Goal: Obtain resource: Obtain resource

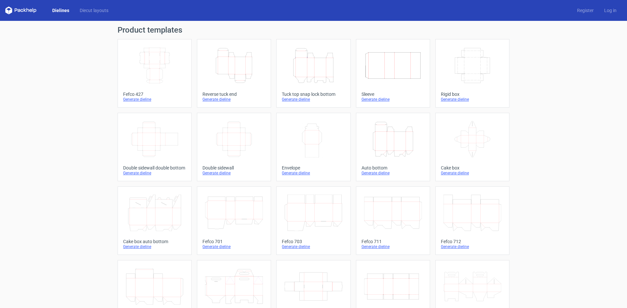
click at [296, 91] on link "Height Depth Width Tuck top snap lock bottom Generate dieline" at bounding box center [313, 73] width 74 height 69
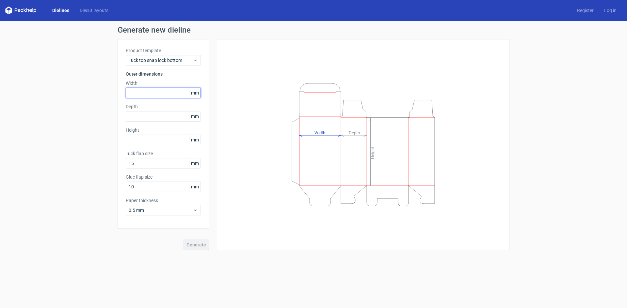
click at [157, 96] on input "text" at bounding box center [163, 93] width 75 height 10
type input "165"
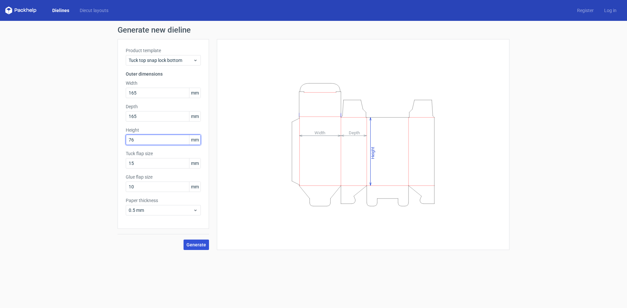
type input "76"
click at [199, 242] on button "Generate" at bounding box center [195, 245] width 25 height 10
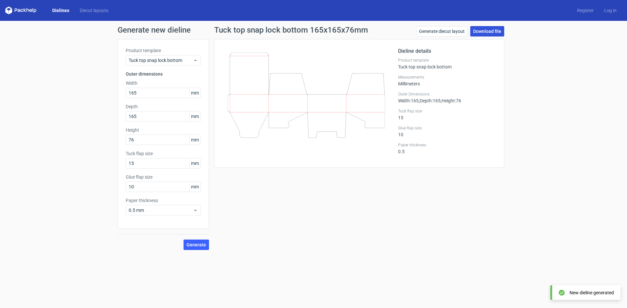
click at [485, 30] on link "Download file" at bounding box center [487, 31] width 34 height 10
